Goal: Transaction & Acquisition: Book appointment/travel/reservation

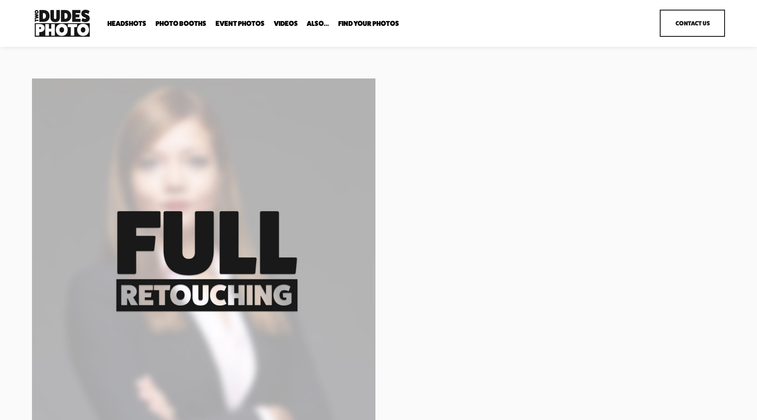
scroll to position [138, 0]
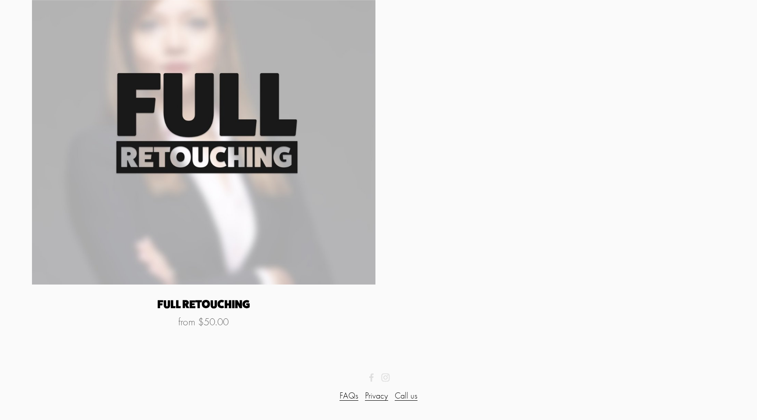
click at [330, 238] on img "Full Retouching" at bounding box center [204, 112] width 344 height 344
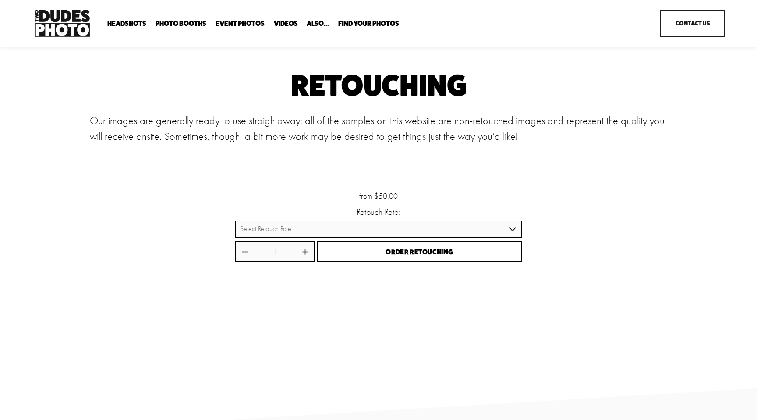
click at [0, 0] on span "Drop-In Headshot Sessions" at bounding box center [0, 0] width 0 height 0
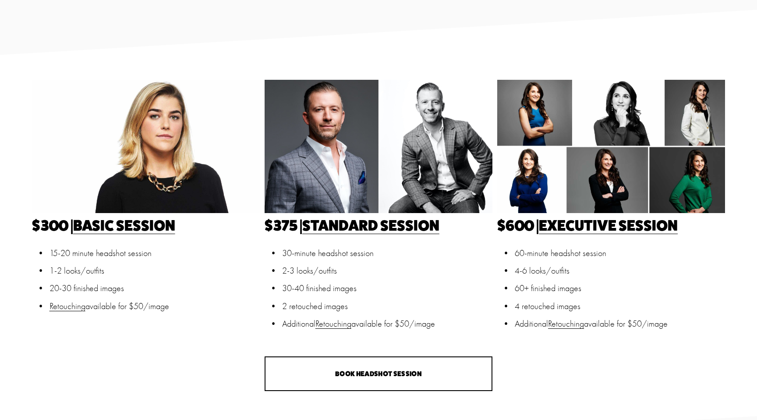
scroll to position [240, 0]
click at [563, 327] on link "Retouching" at bounding box center [566, 324] width 36 height 10
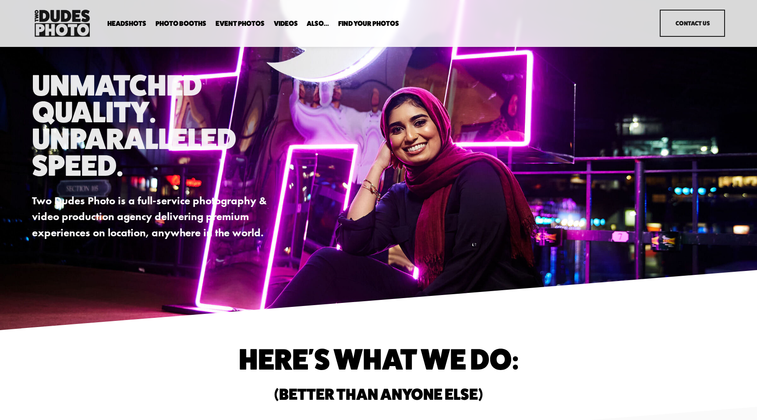
click at [0, 0] on span "In Your Office" at bounding box center [0, 0] width 0 height 0
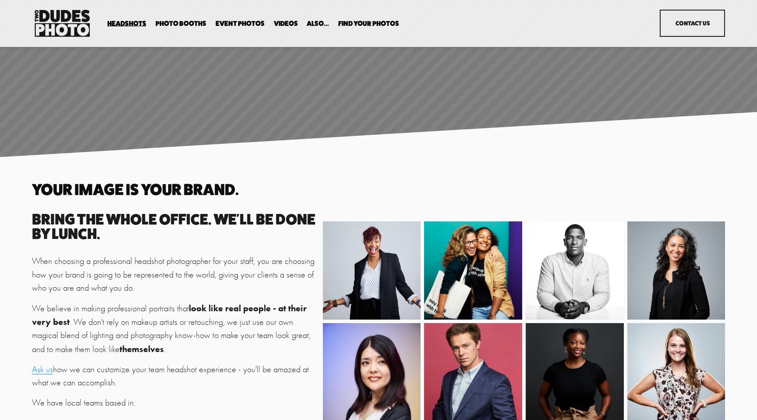
click at [0, 0] on span "Executive / VIP Portraits" at bounding box center [0, 0] width 0 height 0
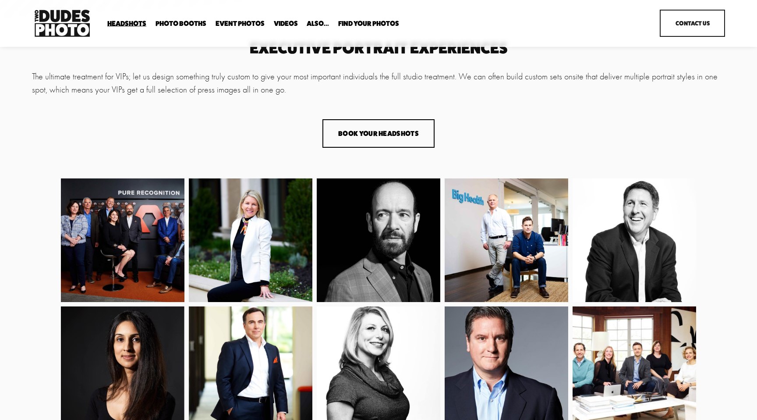
scroll to position [57, 0]
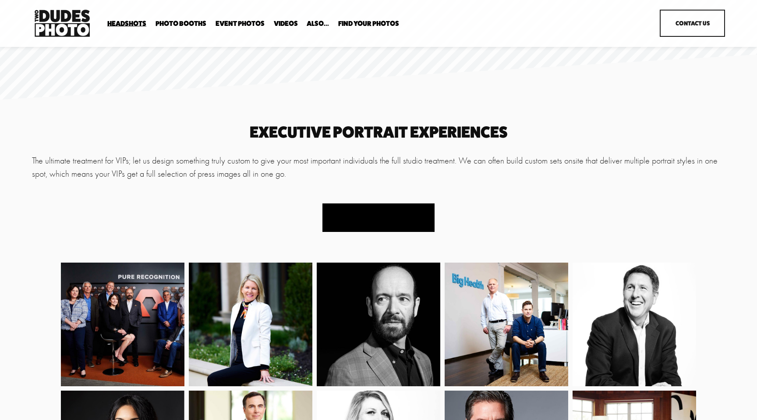
click at [382, 229] on button "Book Your Headshots" at bounding box center [379, 217] width 112 height 28
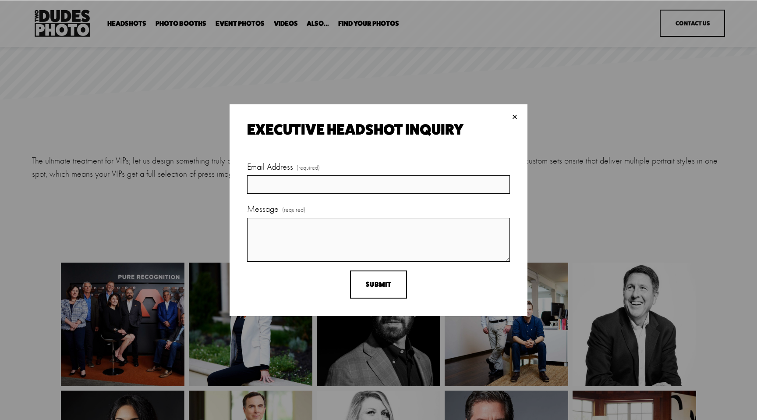
click at [523, 116] on div "× Executive Headshot Inquiry Email Address (required) Message (required) Submit…" at bounding box center [379, 210] width 298 height 212
click at [505, 113] on div "× Executive Headshot Inquiry Email Address (required) Message (required) Submit…" at bounding box center [379, 210] width 298 height 212
click at [512, 106] on div "× Executive Headshot Inquiry Email Address (required) Message (required) Submit…" at bounding box center [379, 210] width 298 height 212
click at [510, 106] on div "× Executive Headshot Inquiry Email Address (required) Message (required) Submit…" at bounding box center [379, 210] width 298 height 212
click at [512, 113] on div "×" at bounding box center [515, 117] width 10 height 10
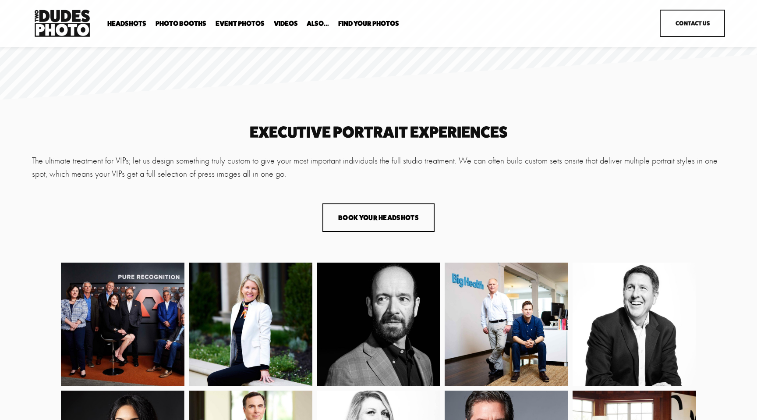
scroll to position [0, 0]
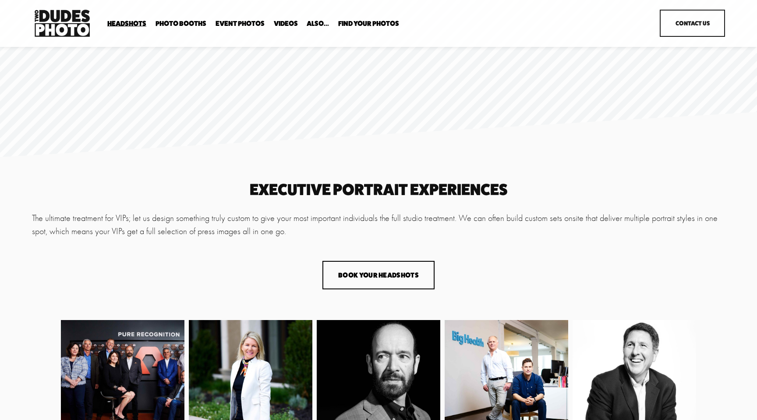
click at [0, 0] on span "In Your Office" at bounding box center [0, 0] width 0 height 0
